Goal: Task Accomplishment & Management: Use online tool/utility

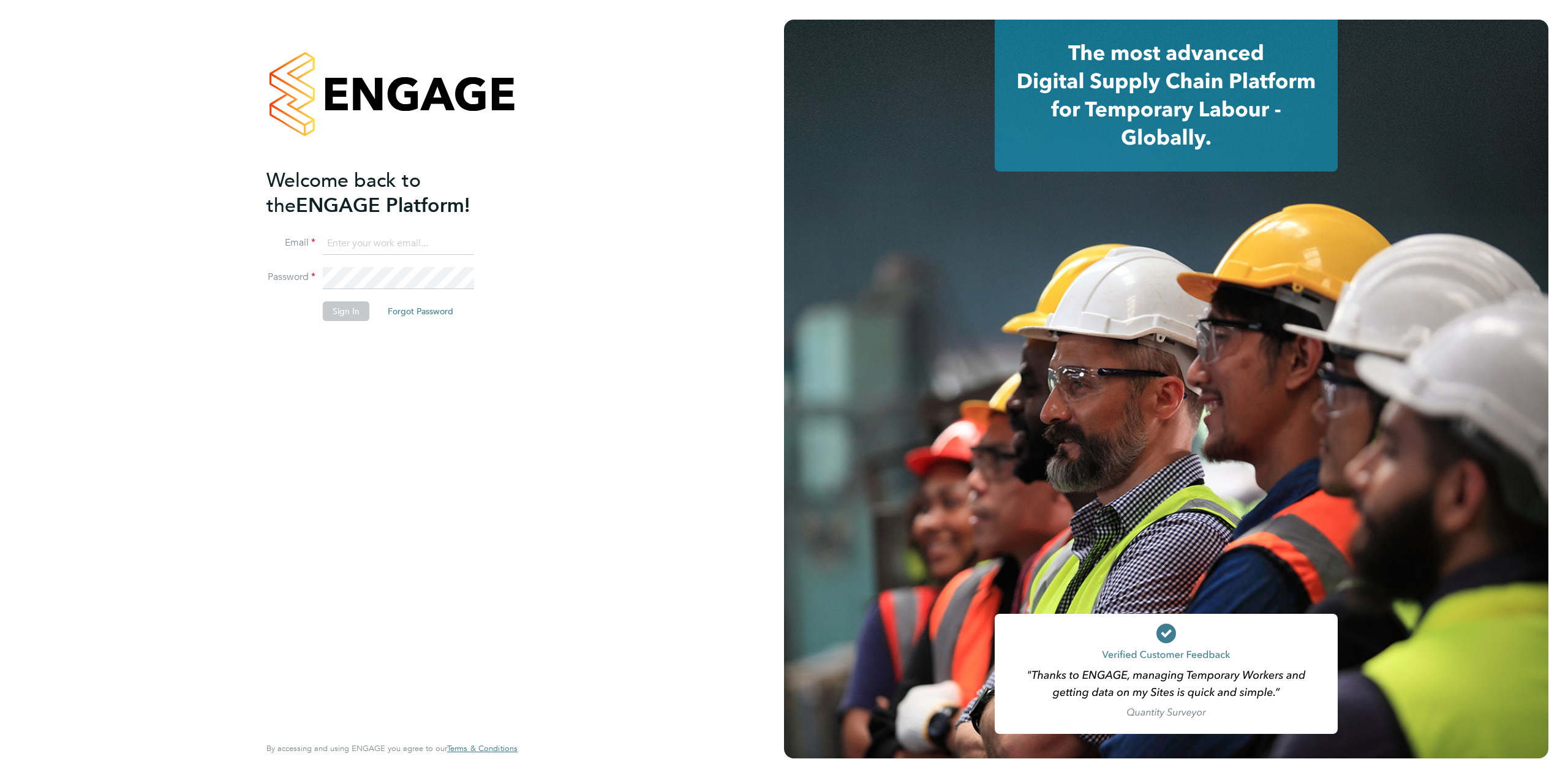
click at [339, 237] on input at bounding box center [398, 244] width 151 height 22
type input "c.saffhill@oandb.co.uk"
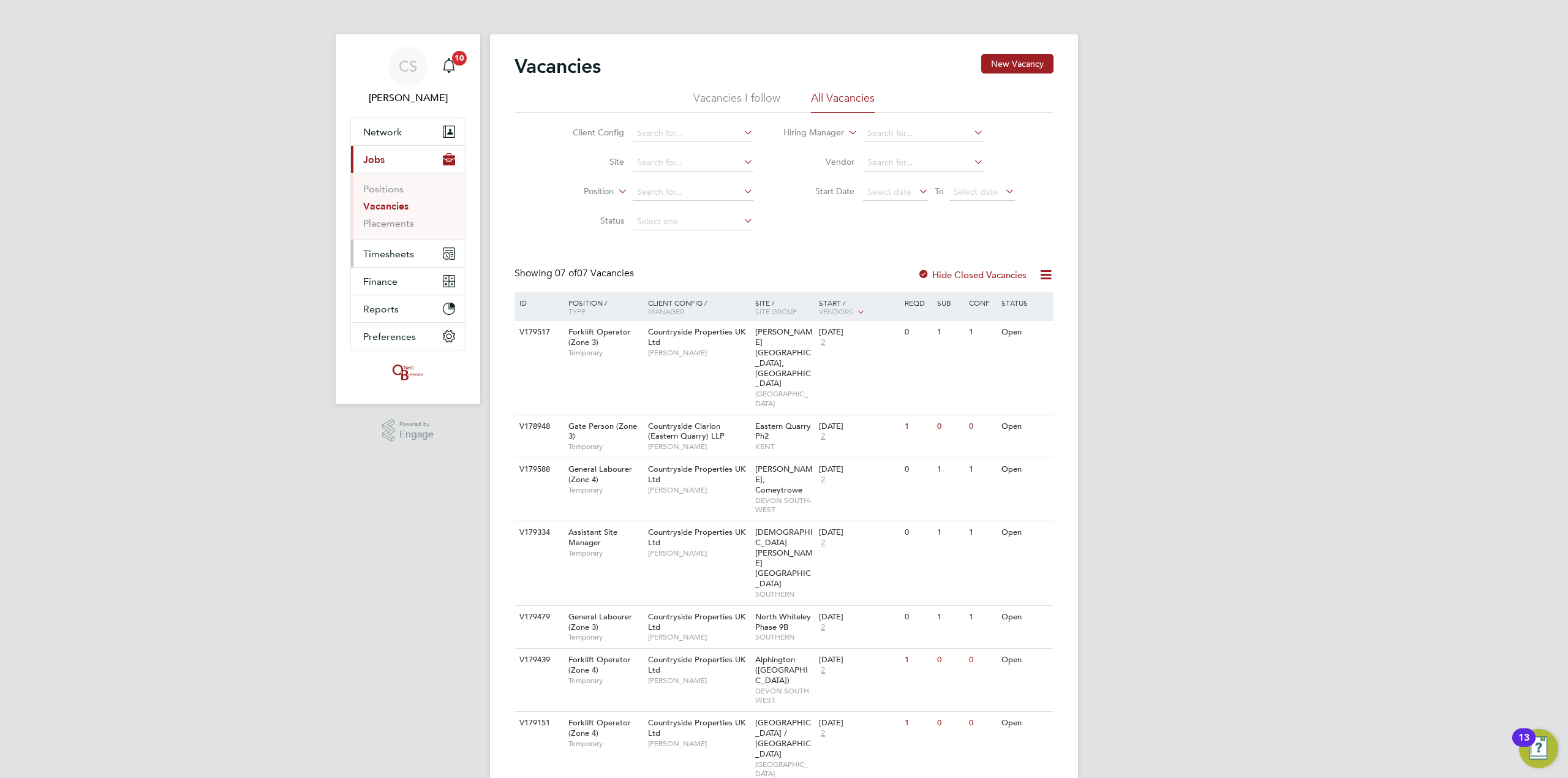
click at [402, 256] on span "Timesheets" at bounding box center [389, 254] width 51 height 11
click at [375, 253] on span "Timesheets" at bounding box center [389, 254] width 51 height 11
click at [380, 216] on link "Timesheets" at bounding box center [389, 216] width 51 height 11
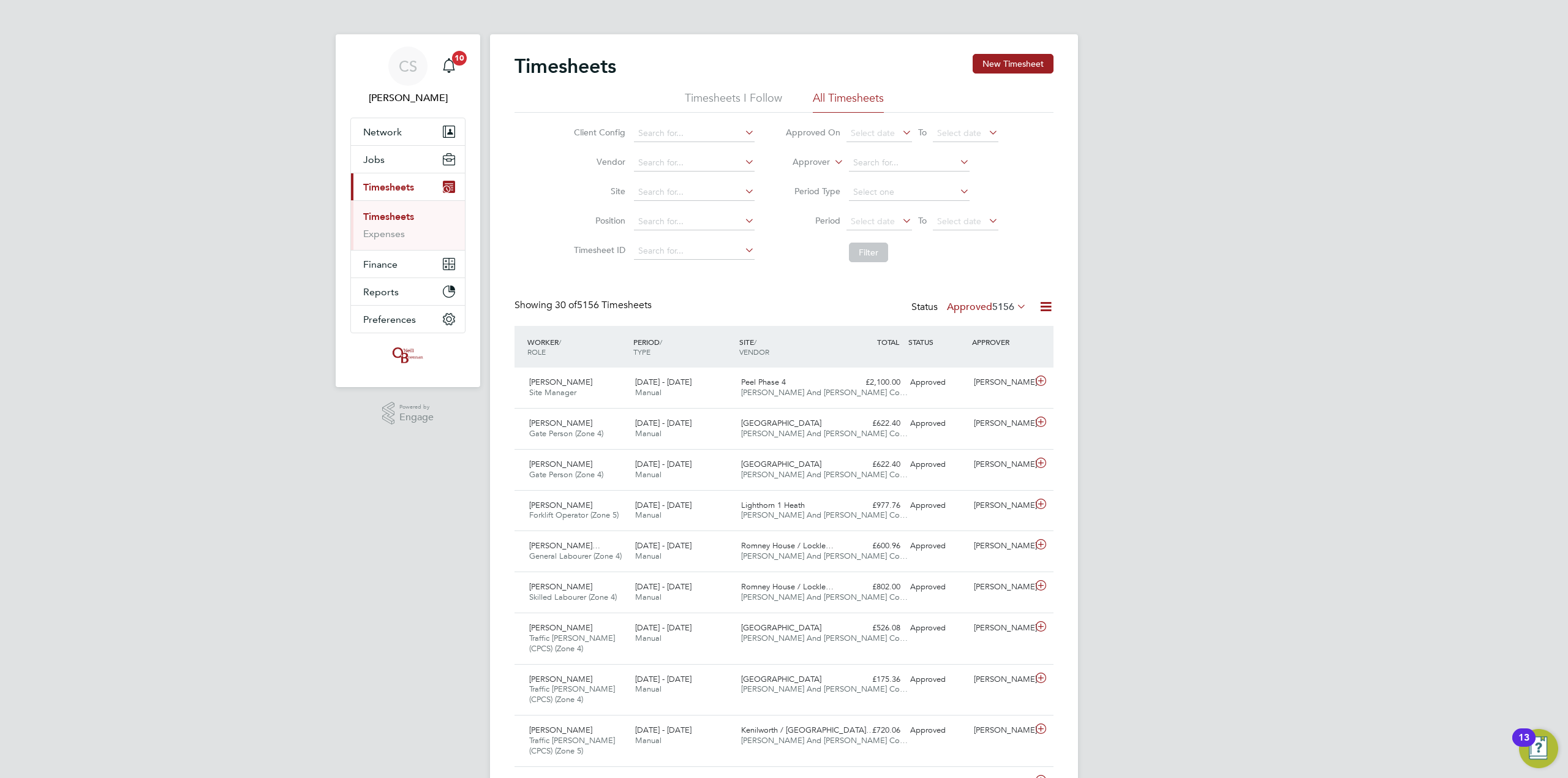
click at [1007, 308] on span "5156" at bounding box center [1003, 306] width 22 height 12
click at [974, 360] on li "Submitted" at bounding box center [970, 363] width 56 height 17
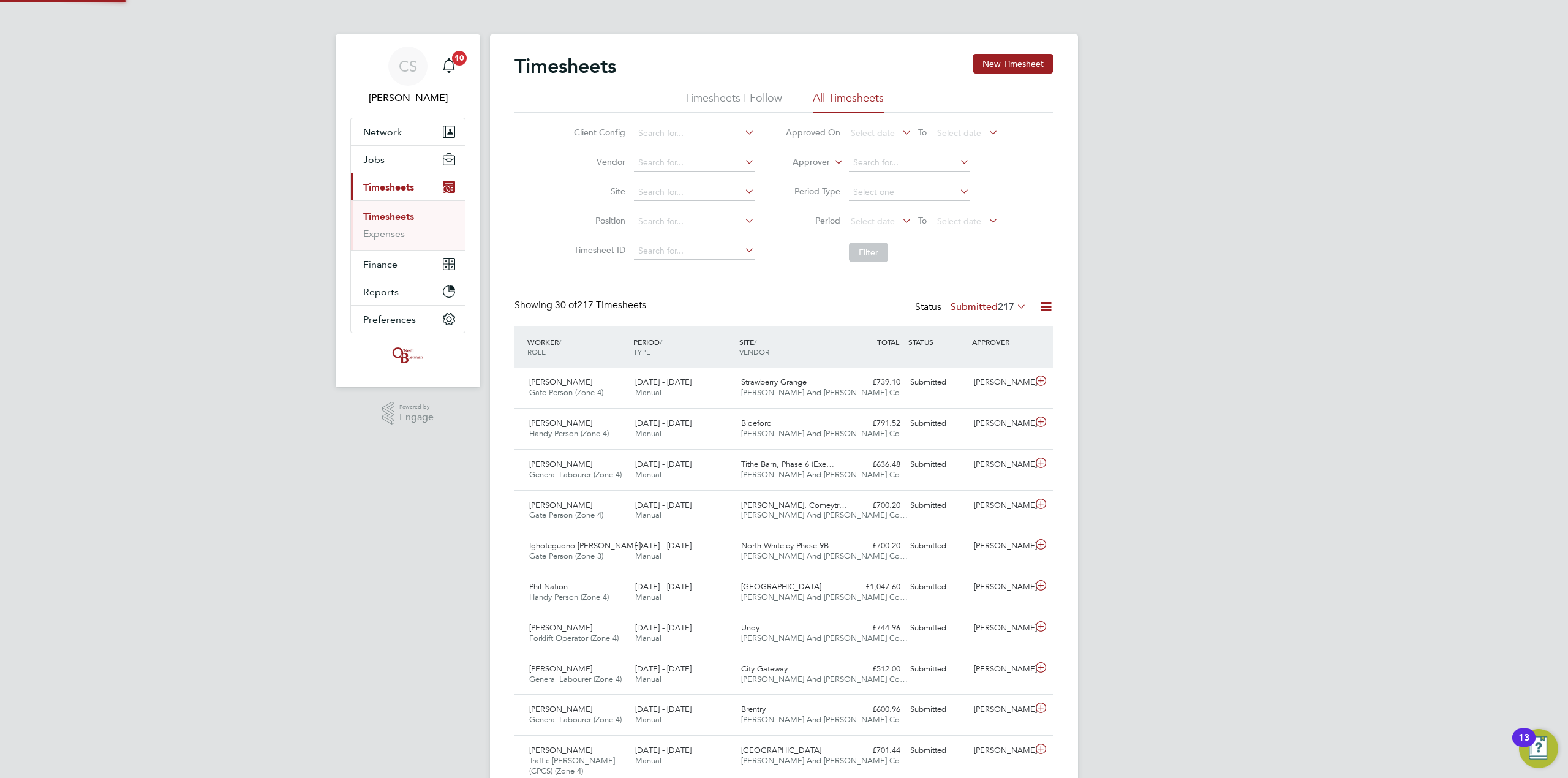
scroll to position [30, 106]
click at [678, 187] on input at bounding box center [694, 192] width 121 height 17
